Goal: Information Seeking & Learning: Learn about a topic

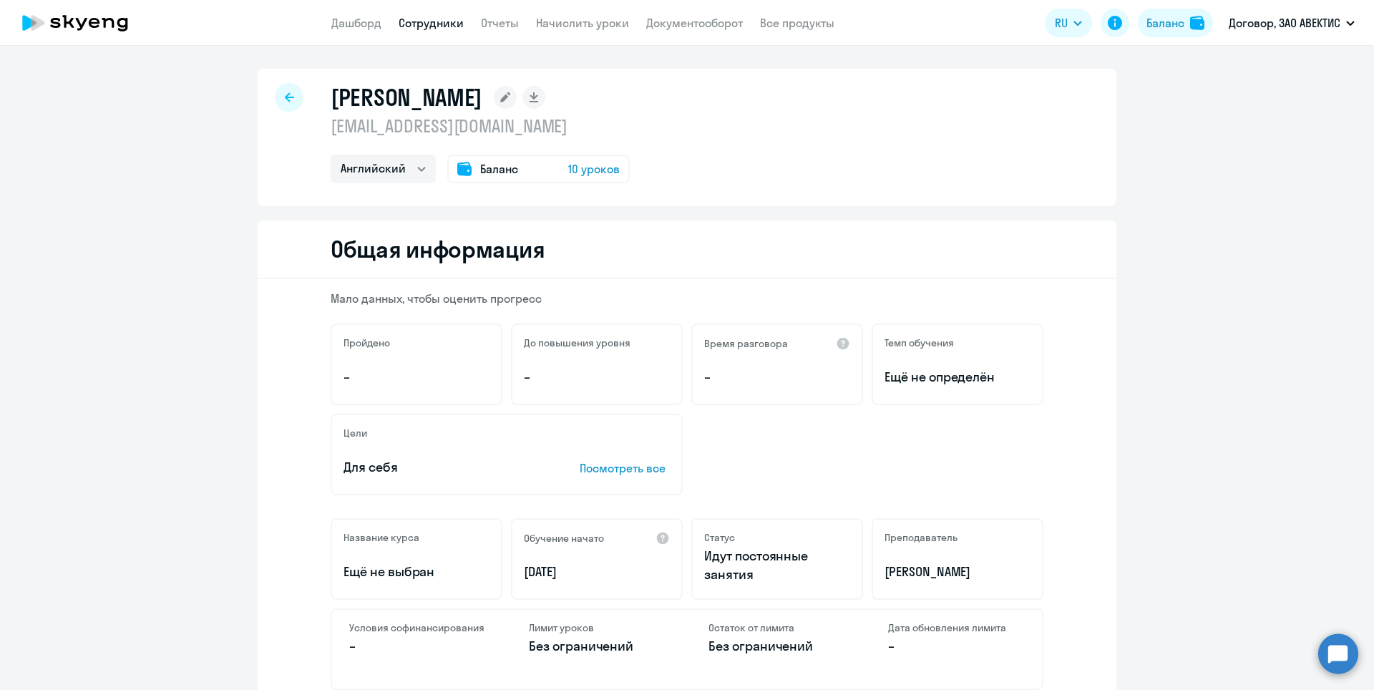
select select "english"
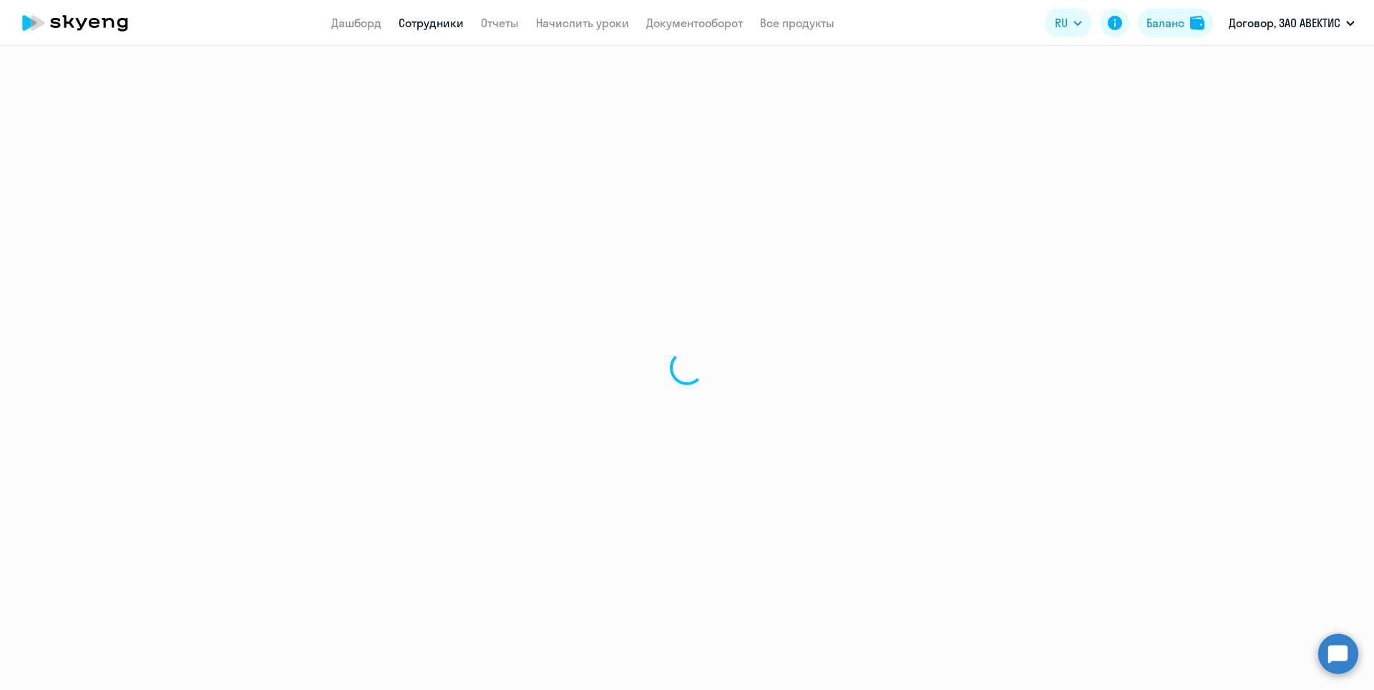
select select "30"
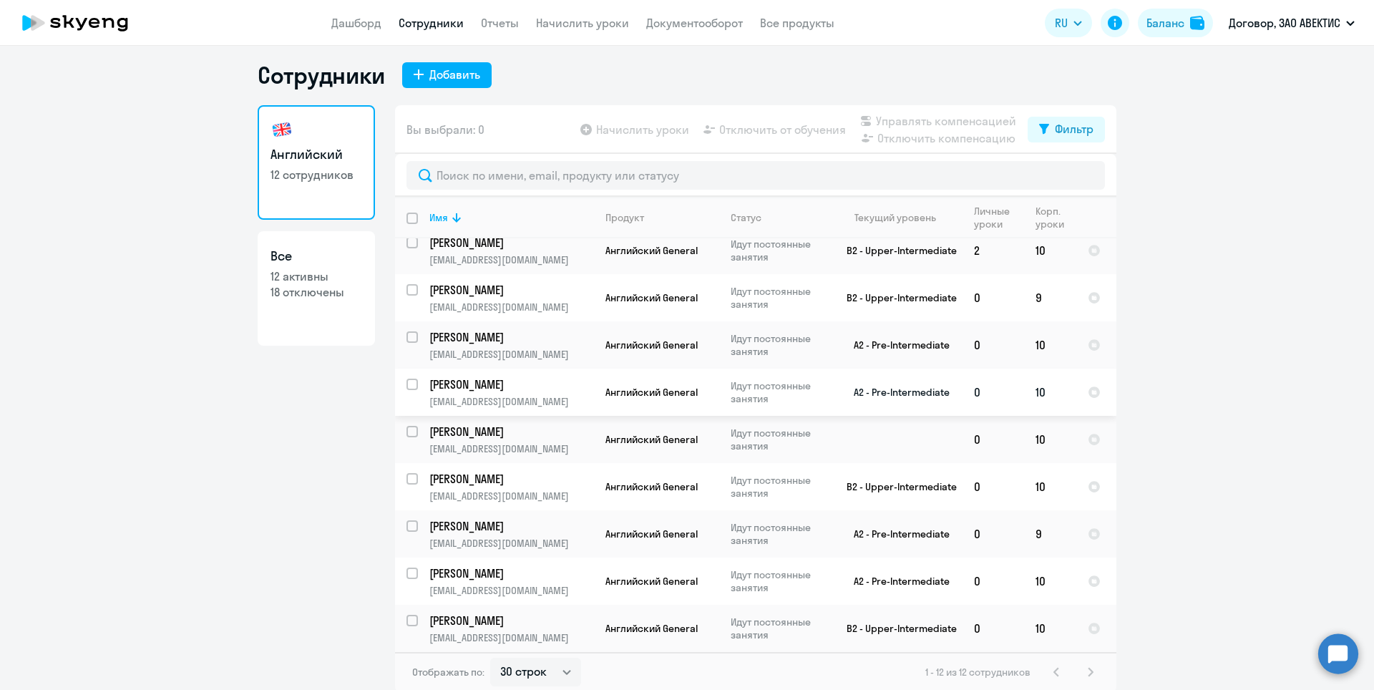
scroll to position [9, 0]
click at [581, 442] on p "[EMAIL_ADDRESS][DOMAIN_NAME]" at bounding box center [511, 446] width 164 height 13
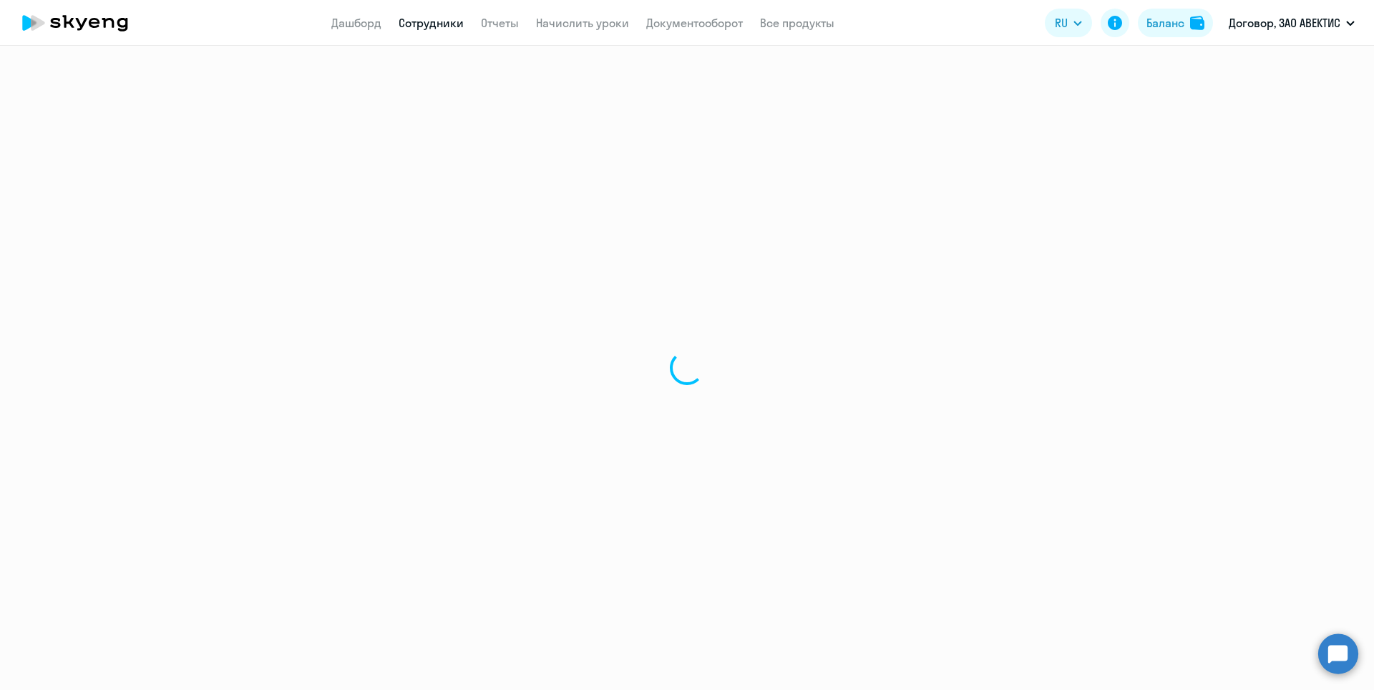
select select "english"
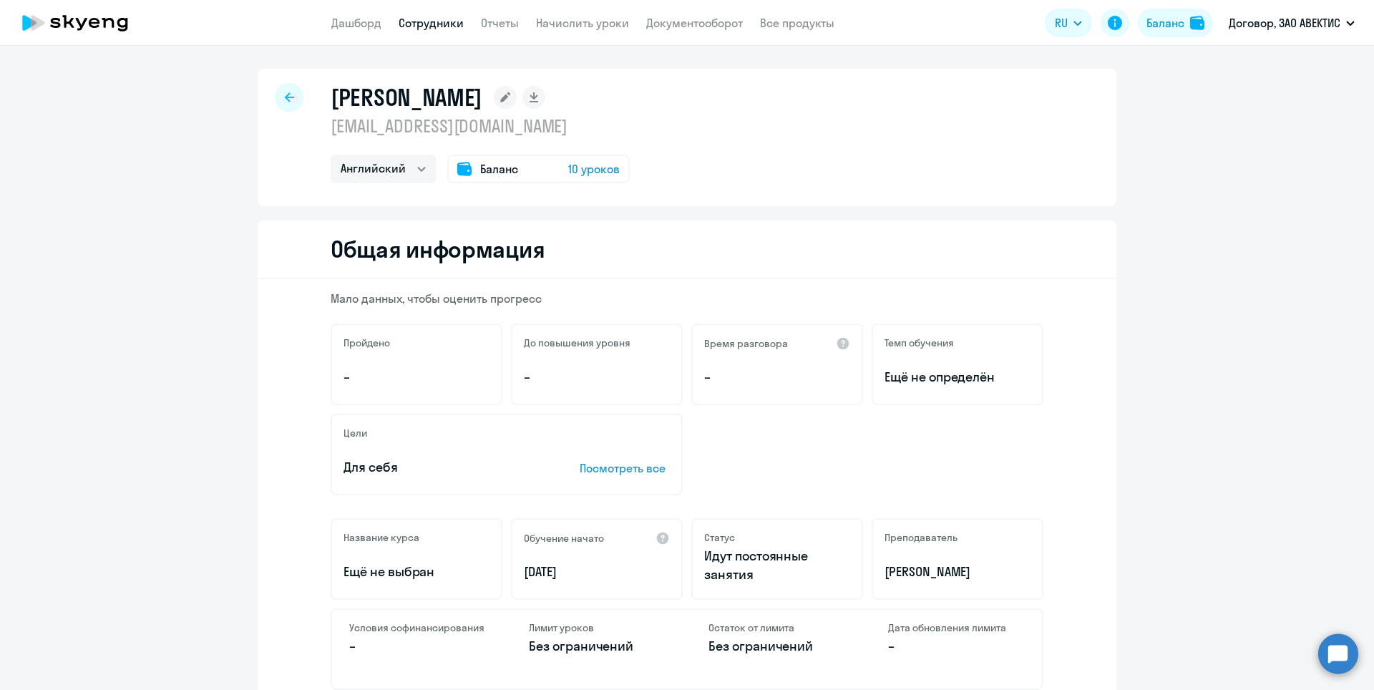
click at [628, 470] on p "Посмотреть все" at bounding box center [625, 467] width 90 height 17
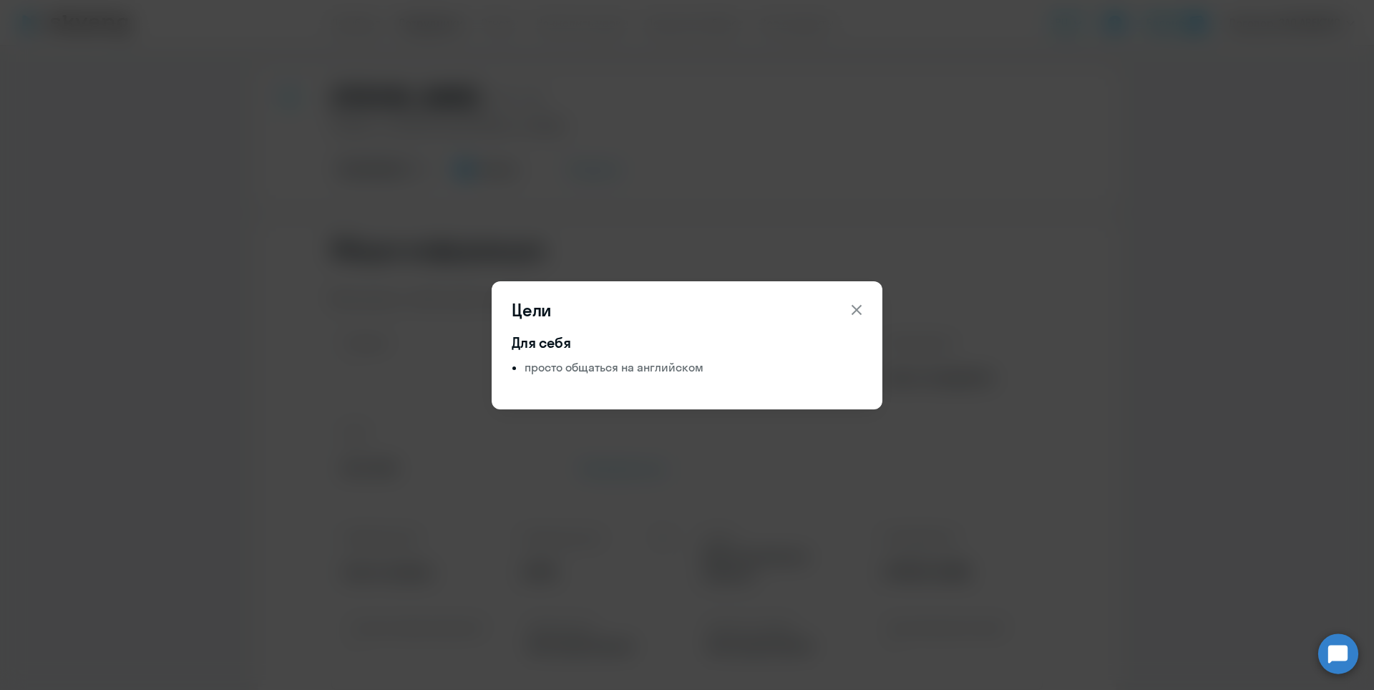
click at [849, 311] on icon at bounding box center [856, 309] width 17 height 17
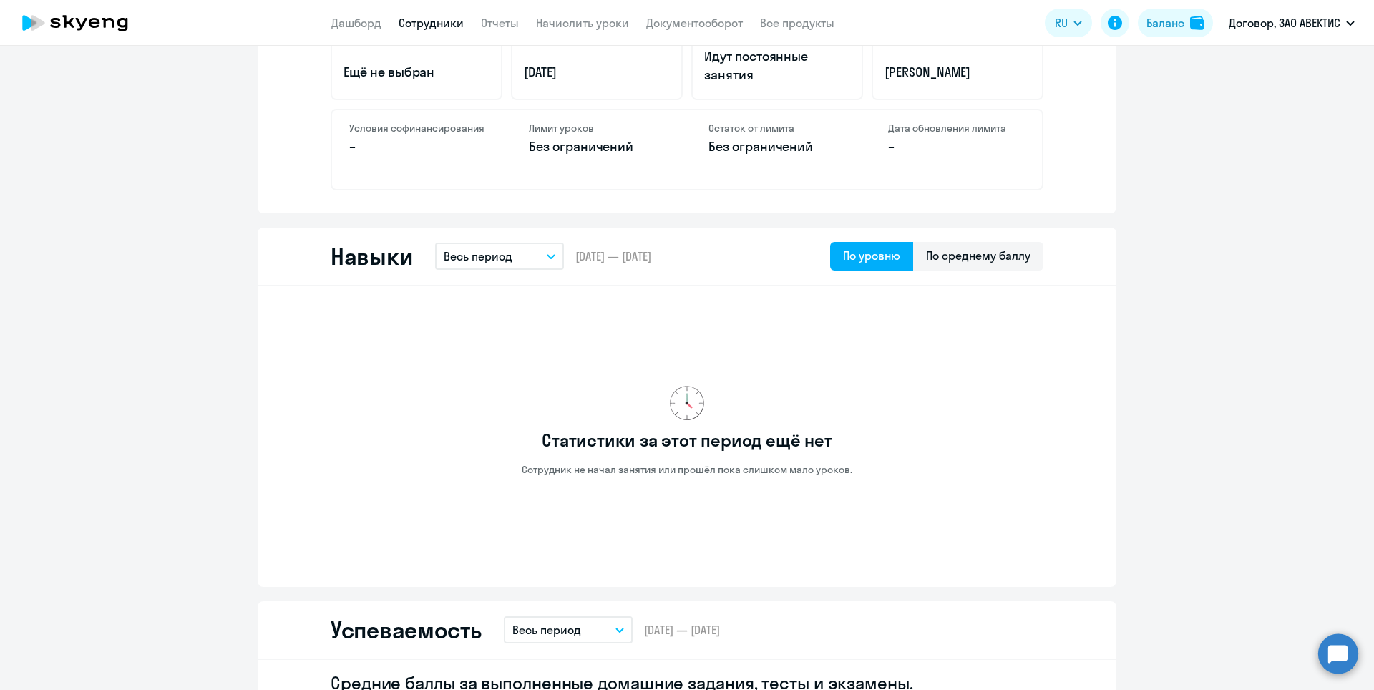
scroll to position [501, 0]
click at [955, 263] on div "По среднему баллу" at bounding box center [978, 254] width 130 height 29
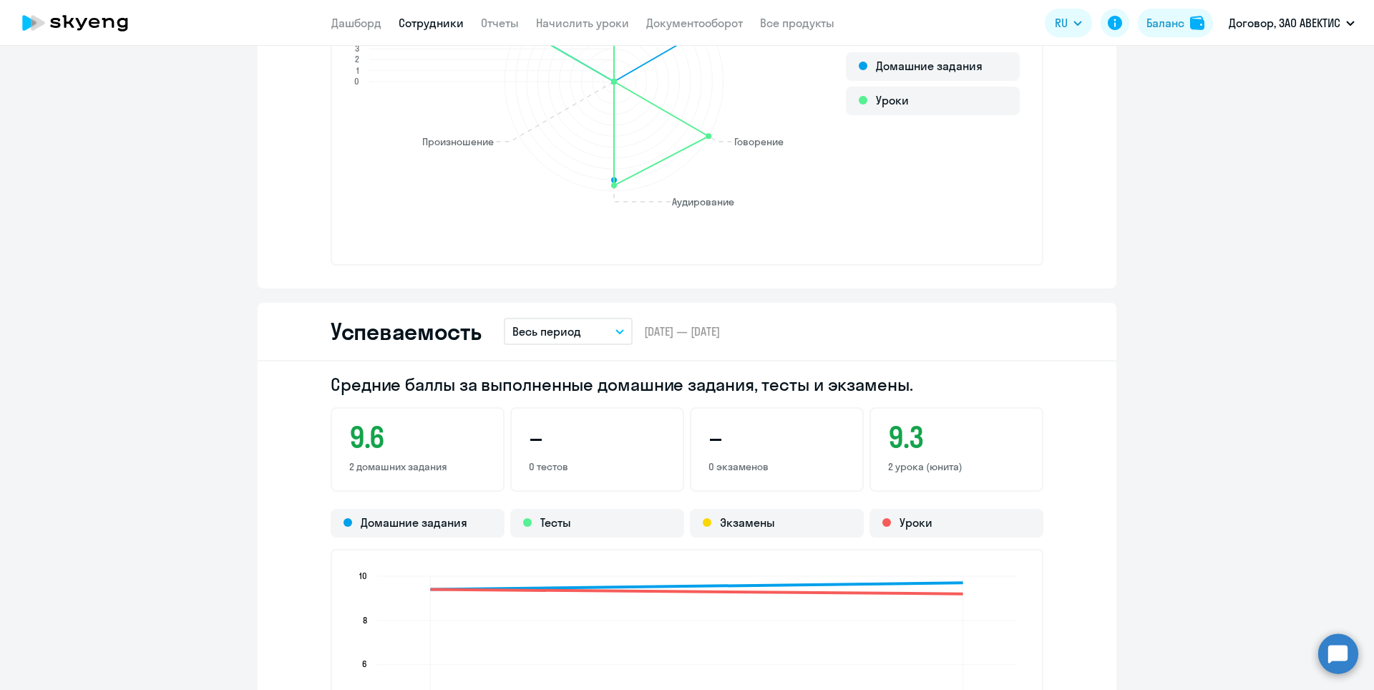
scroll to position [930, 0]
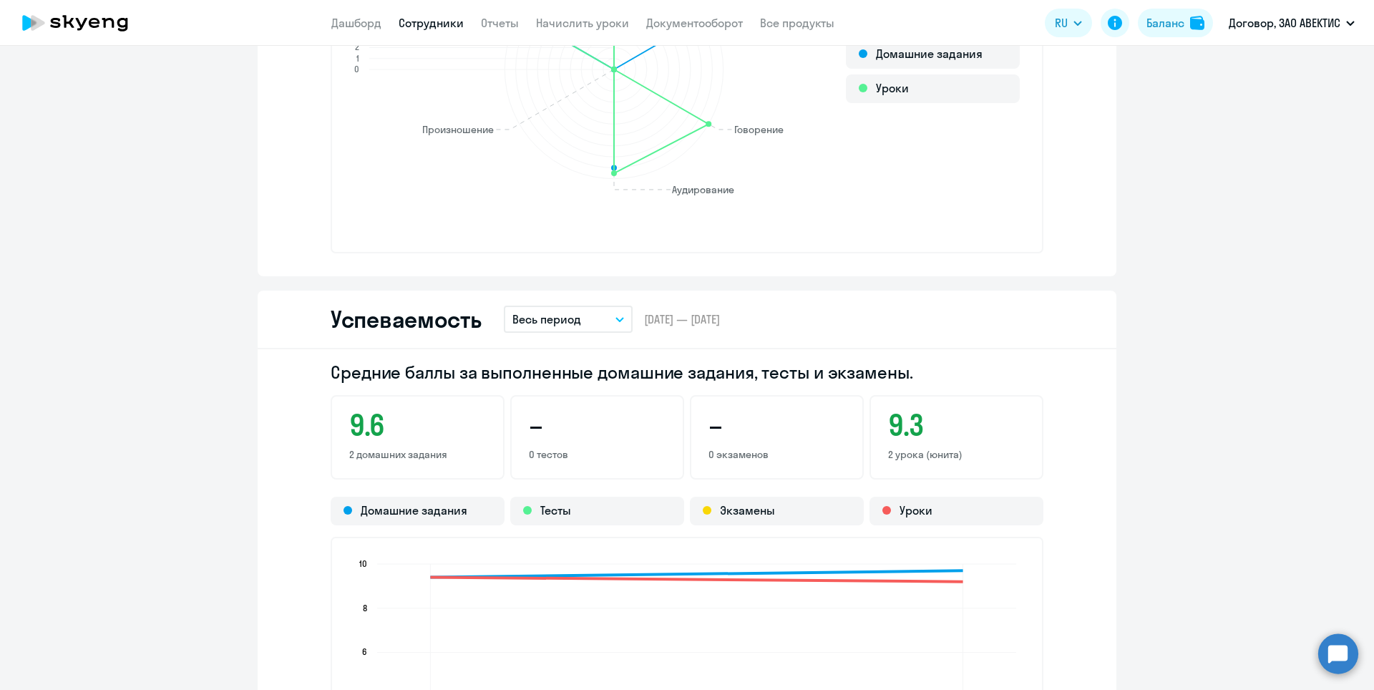
click at [534, 308] on button "Весь период" at bounding box center [568, 319] width 129 height 27
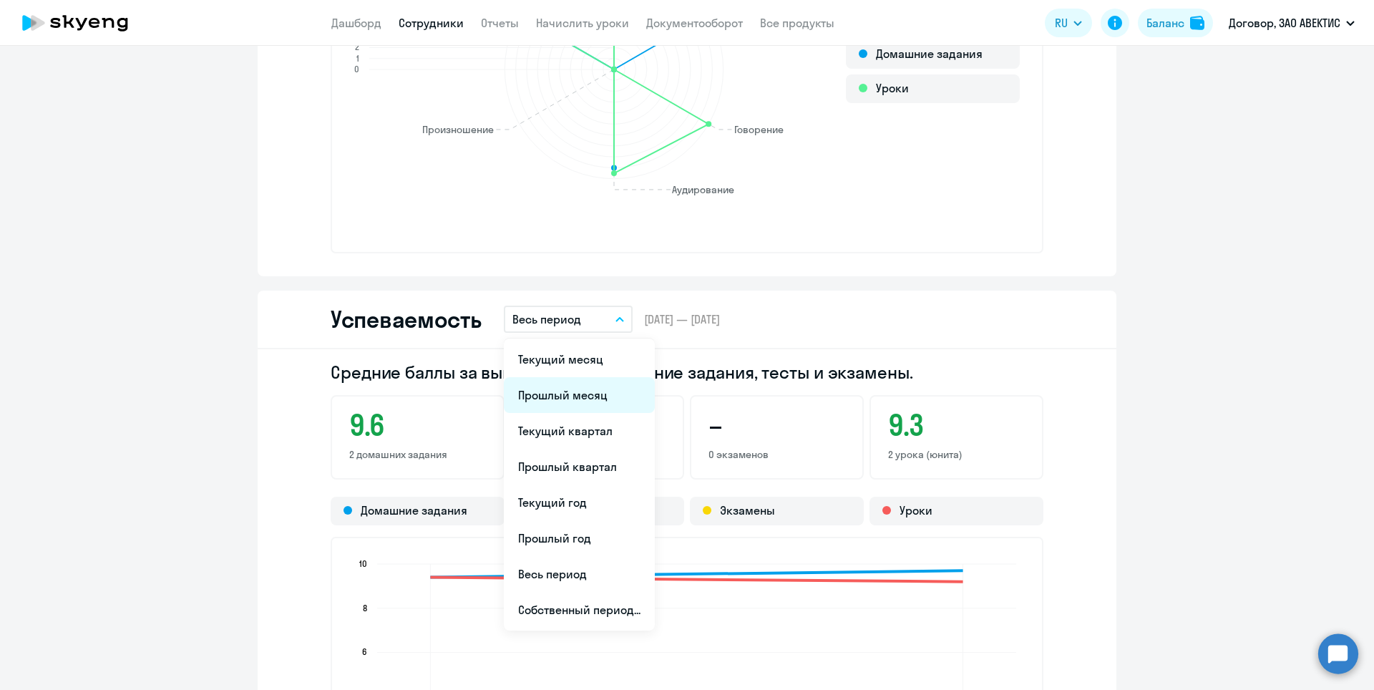
click at [539, 403] on li "Прошлый месяц" at bounding box center [579, 395] width 151 height 36
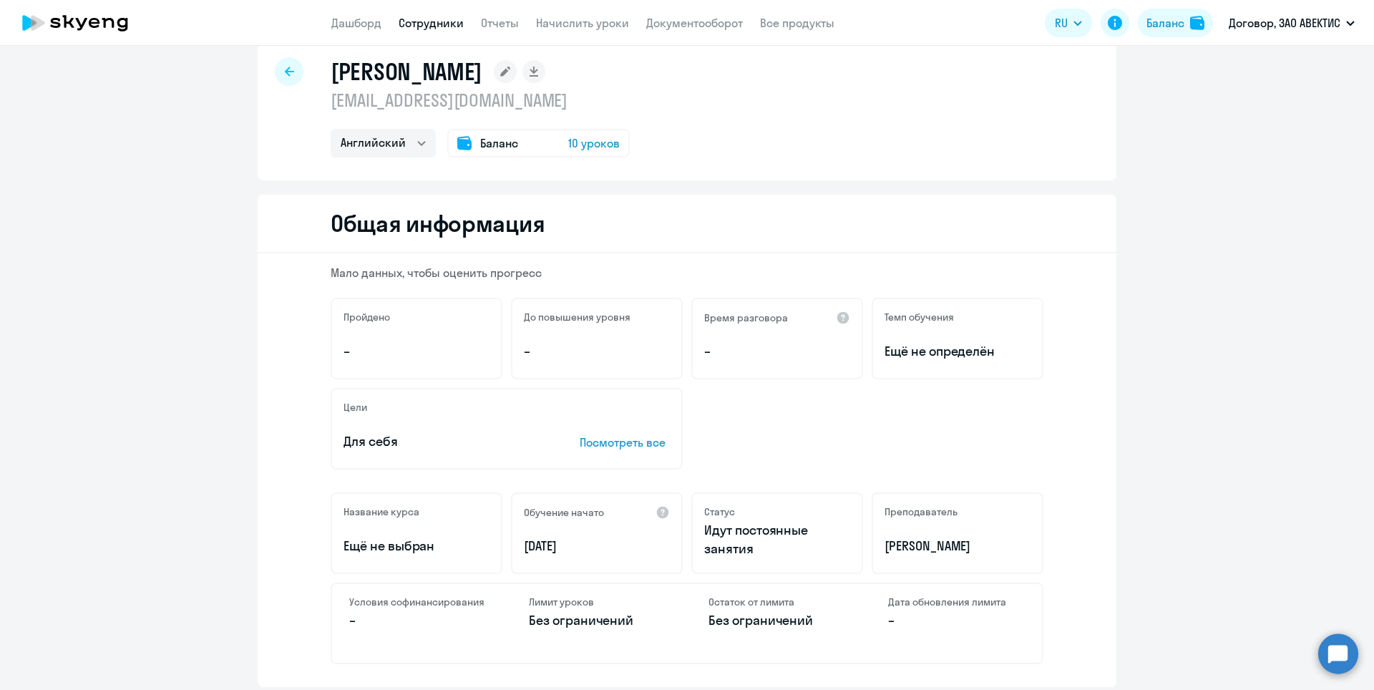
scroll to position [0, 0]
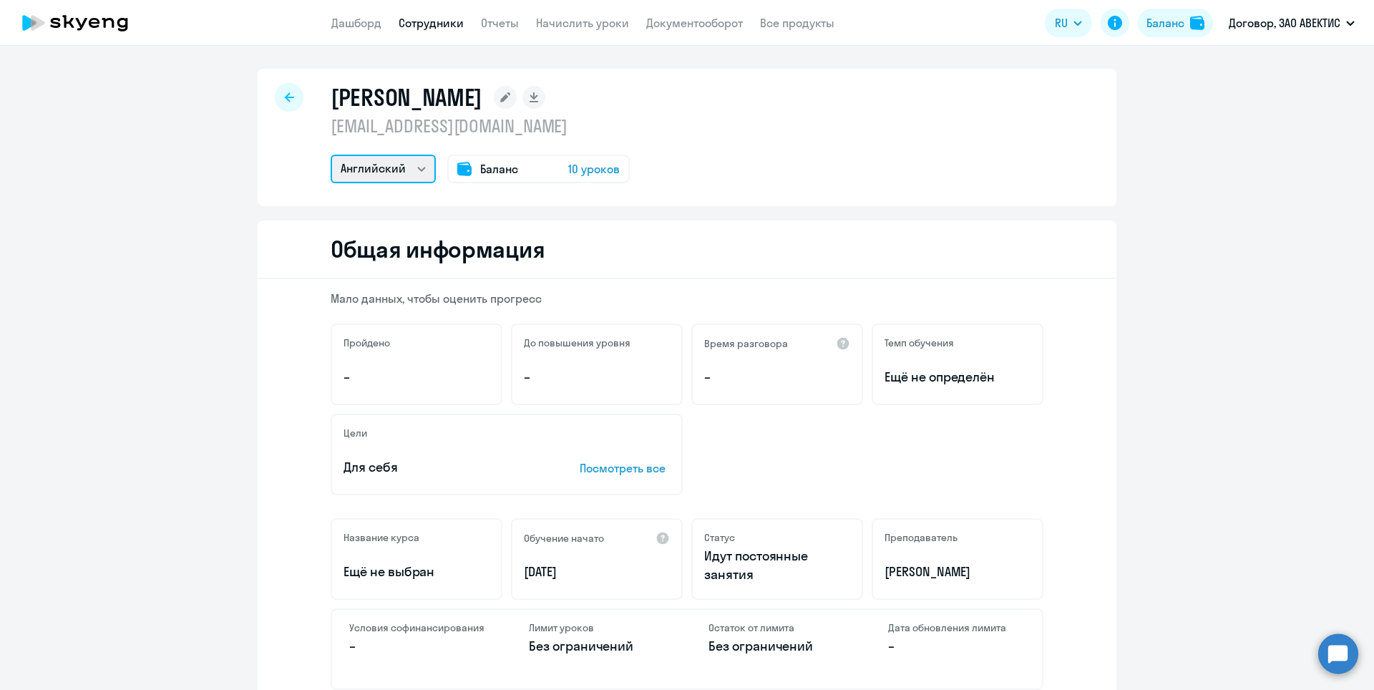
click at [409, 160] on select "Английский" at bounding box center [383, 169] width 105 height 29
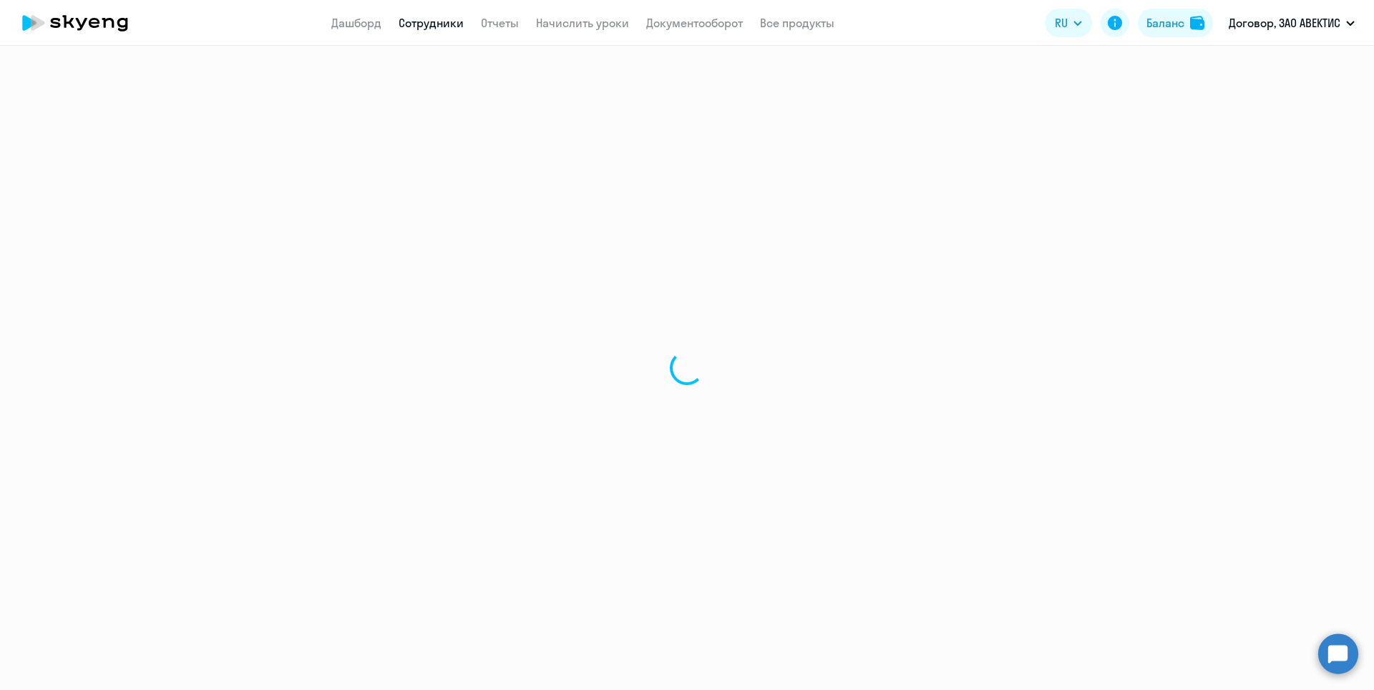
select select "30"
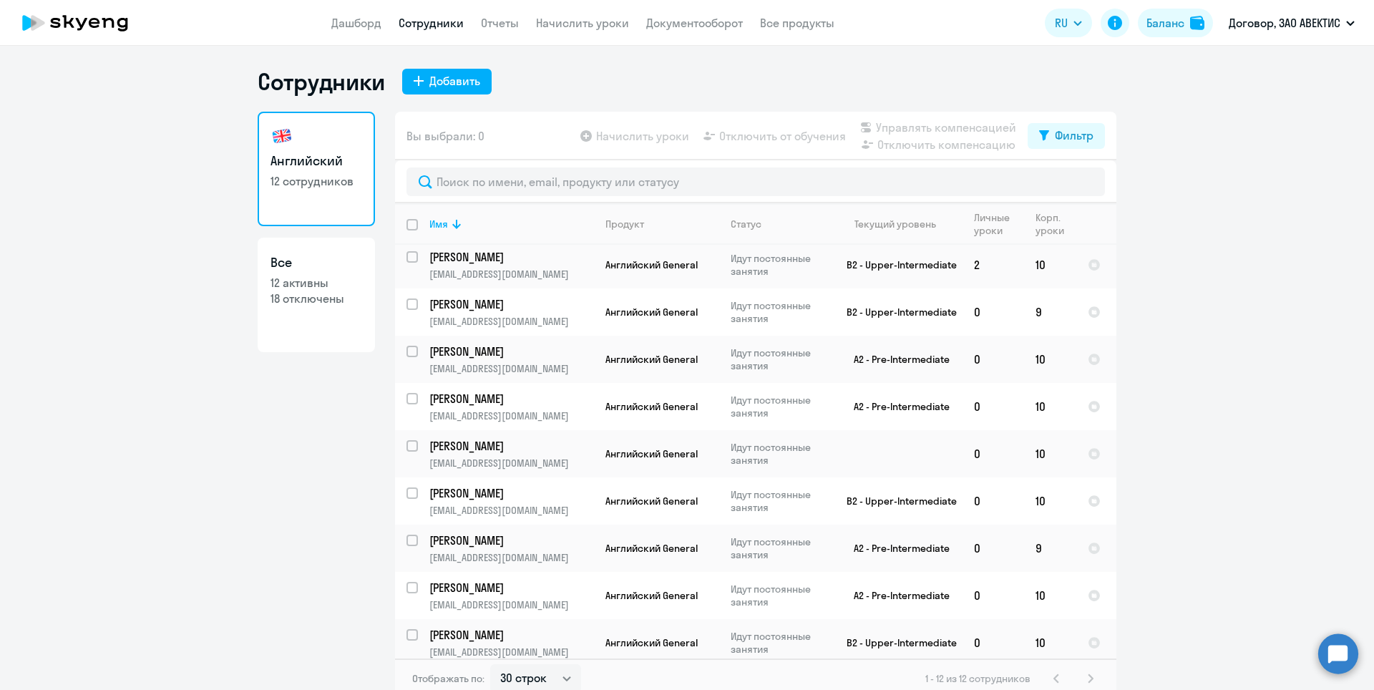
scroll to position [153, 0]
